Goal: Task Accomplishment & Management: Use online tool/utility

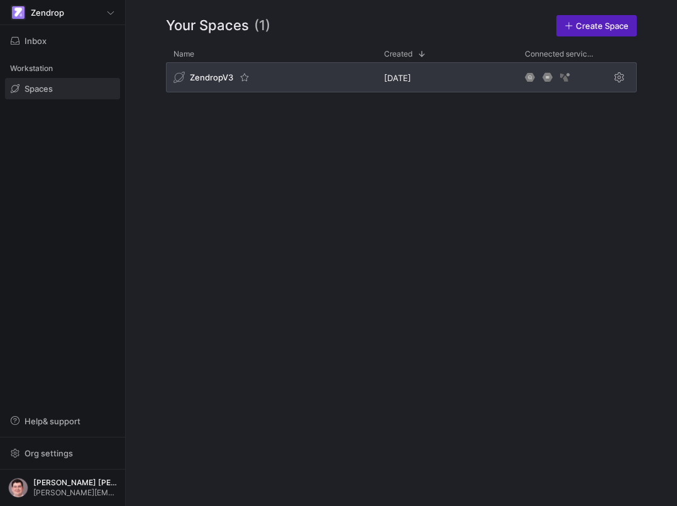
click at [311, 71] on div "ZendropV3" at bounding box center [271, 77] width 211 height 30
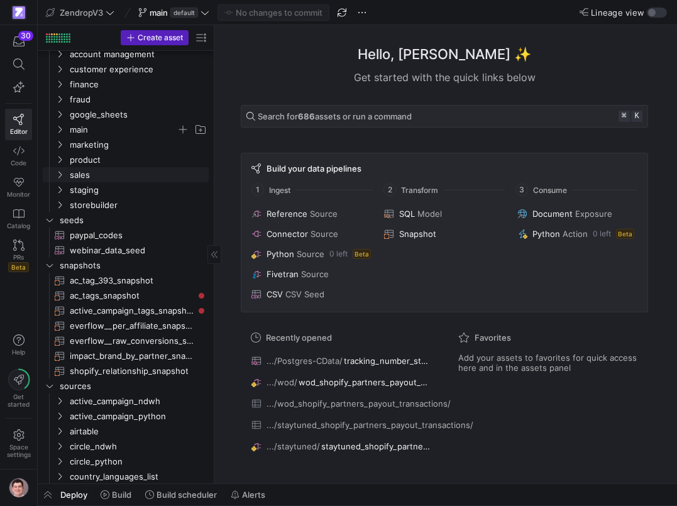
scroll to position [42, 0]
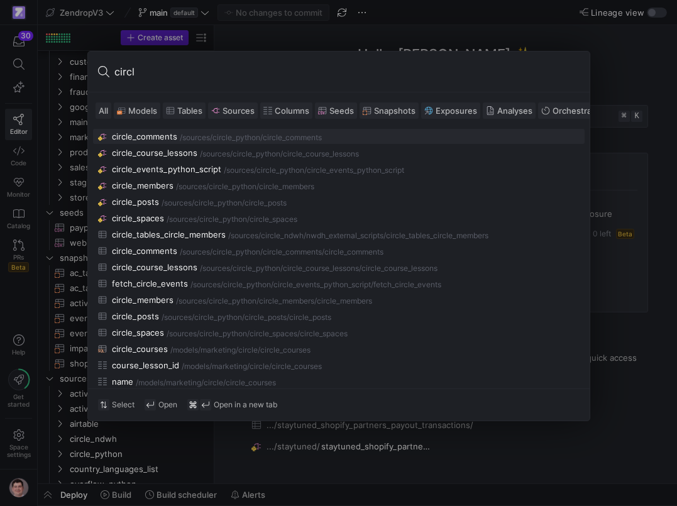
type input "circle"
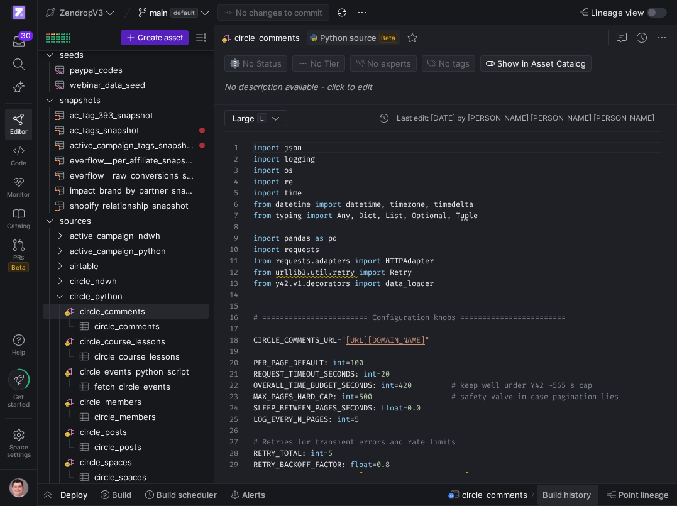
click at [546, 499] on span "Build history" at bounding box center [567, 495] width 48 height 10
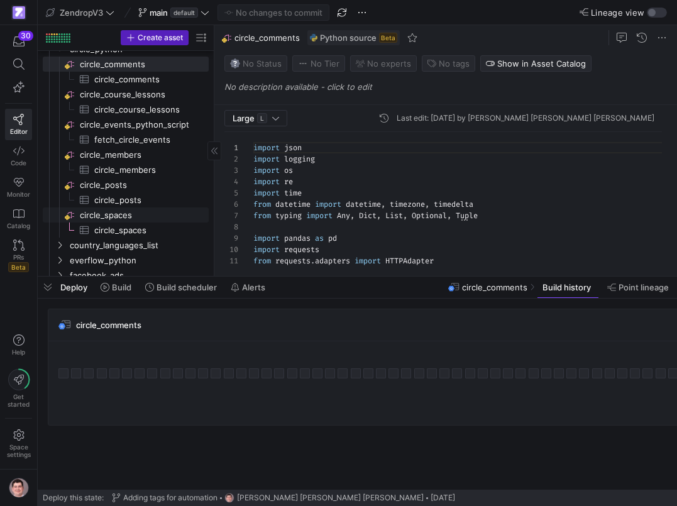
scroll to position [448, 0]
